Goal: Browse casually: Explore the website without a specific task or goal

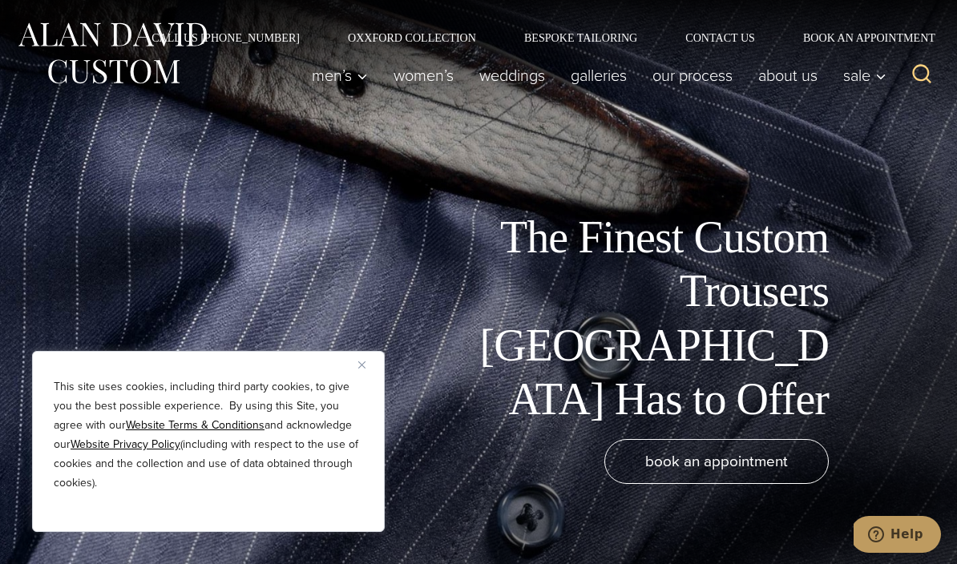
click at [365, 357] on button "Close" at bounding box center [367, 364] width 19 height 19
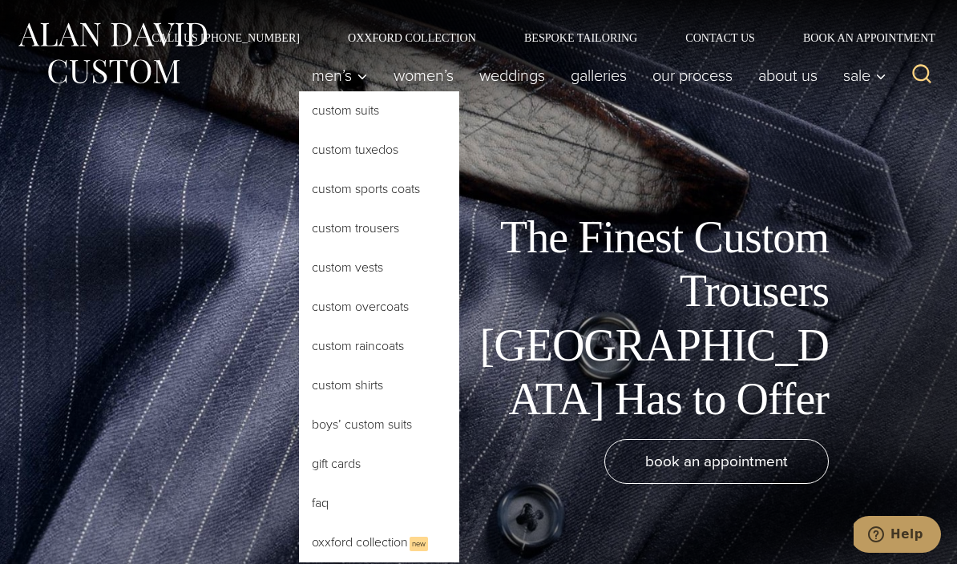
click at [378, 226] on link "Custom Trousers" at bounding box center [379, 228] width 160 height 38
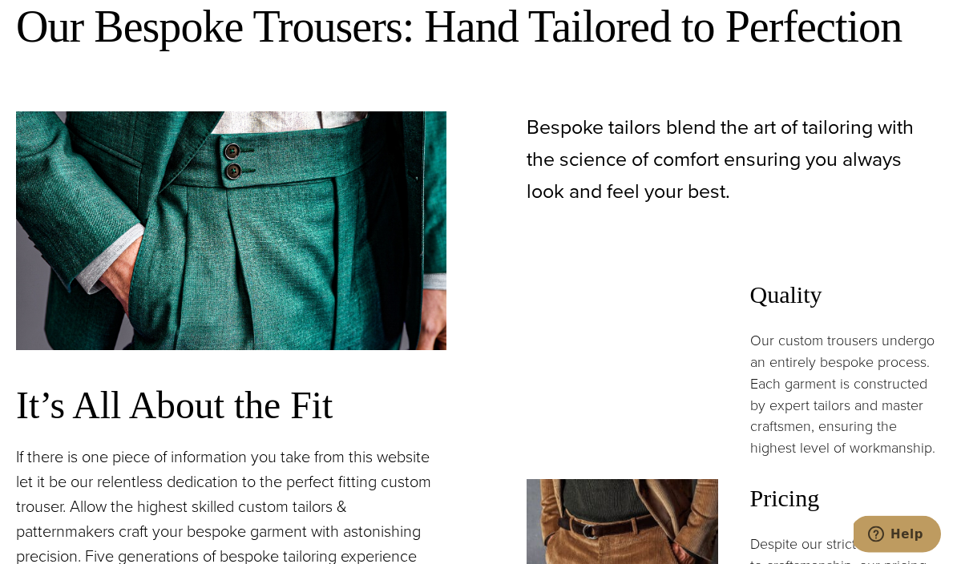
scroll to position [954, 0]
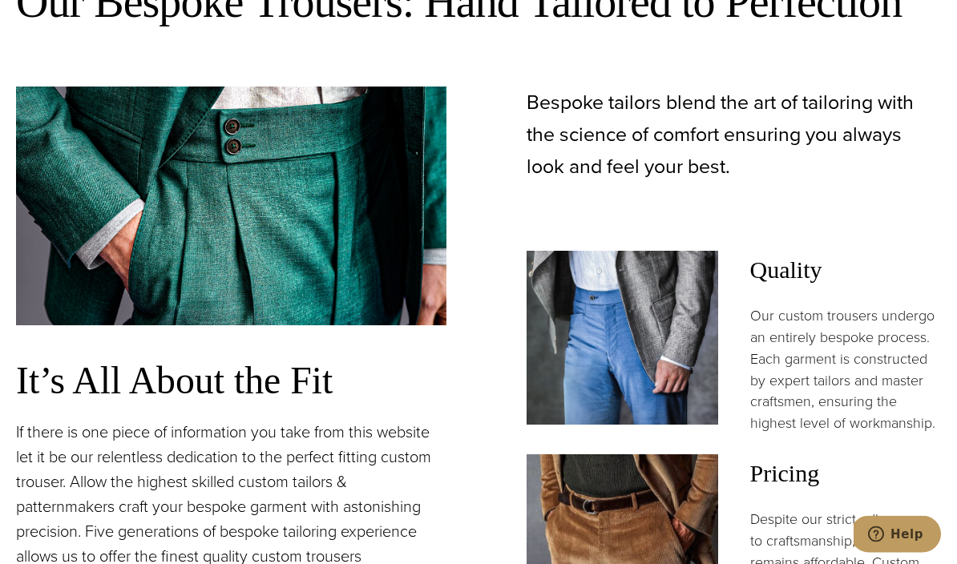
click at [356, 282] on img at bounding box center [231, 206] width 430 height 239
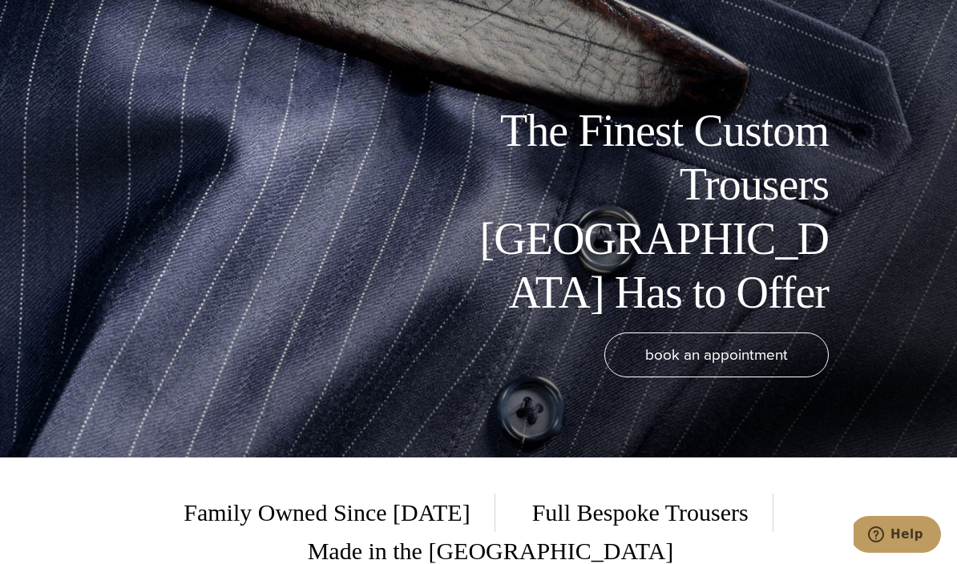
scroll to position [0, 0]
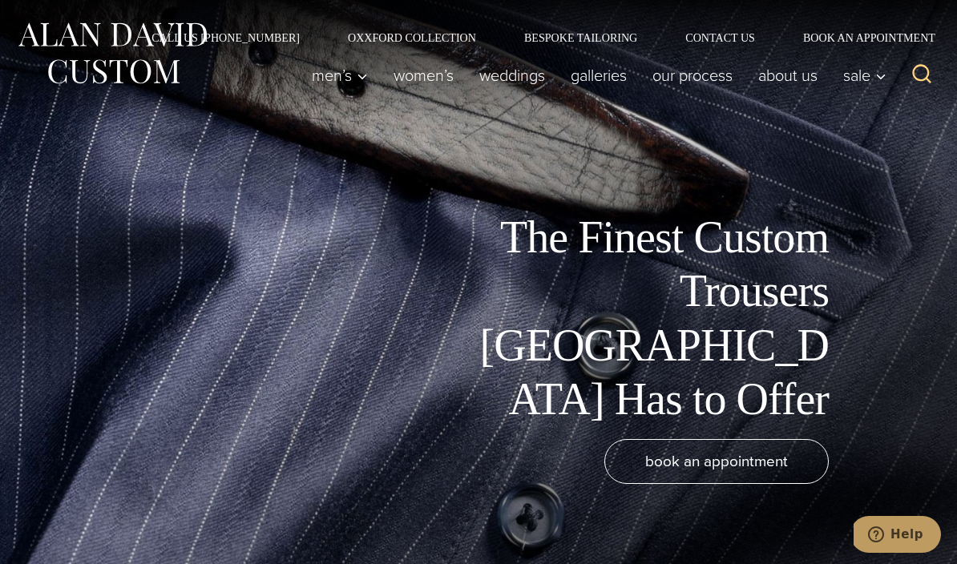
click at [436, 37] on link "Oxxford Collection" at bounding box center [412, 37] width 176 height 11
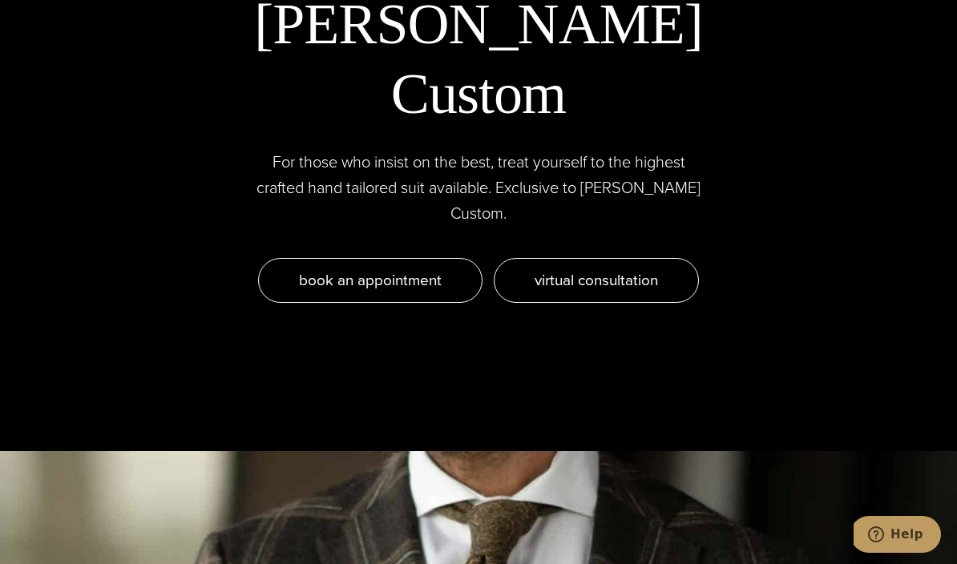
scroll to position [5161, 0]
